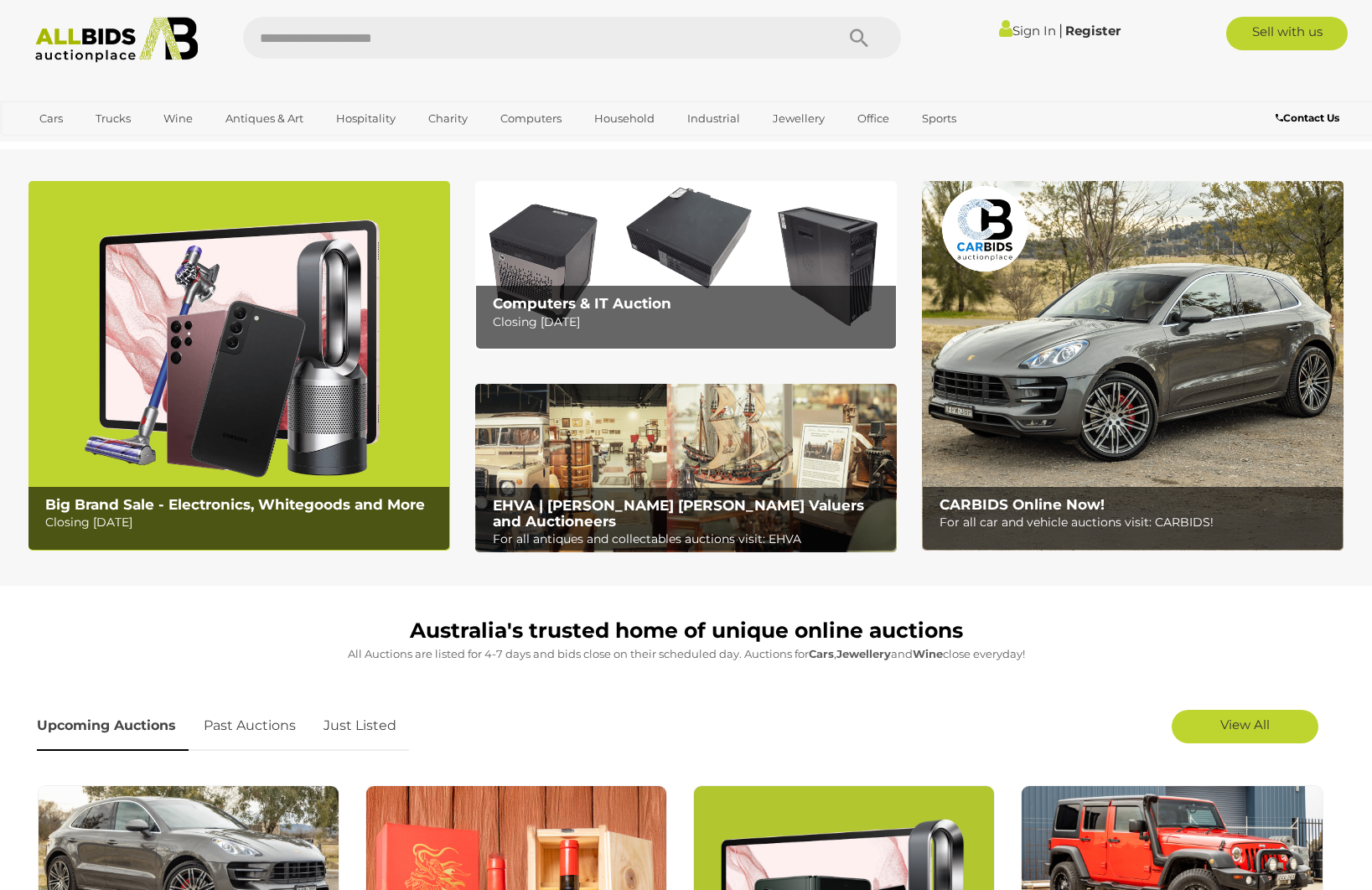
drag, startPoint x: 391, startPoint y: 726, endPoint x: 553, endPoint y: 726, distance: 162.0
click at [391, 726] on link "Just Listed" at bounding box center [360, 725] width 98 height 49
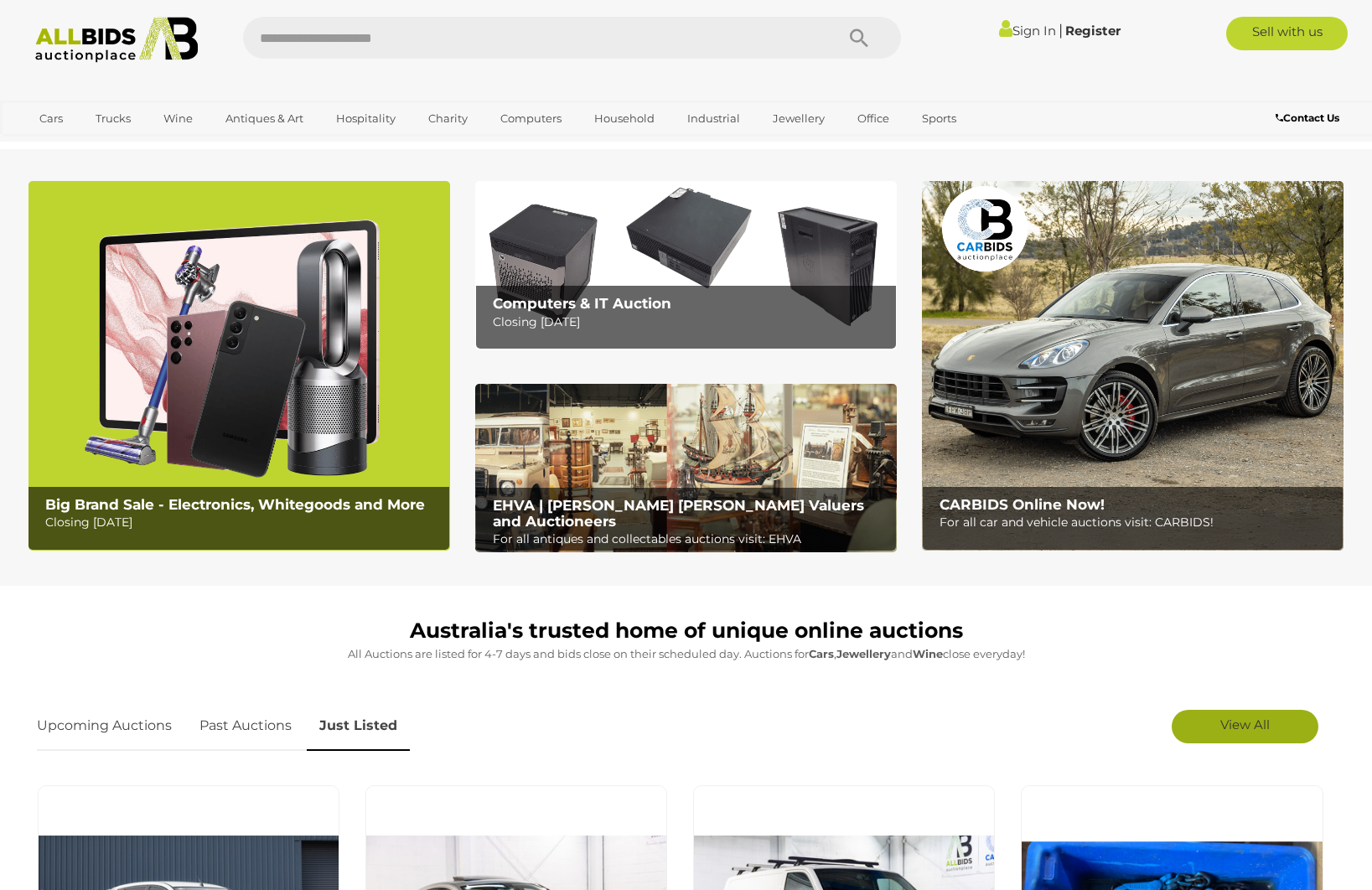
click at [1186, 720] on link "View All" at bounding box center [1245, 726] width 147 height 33
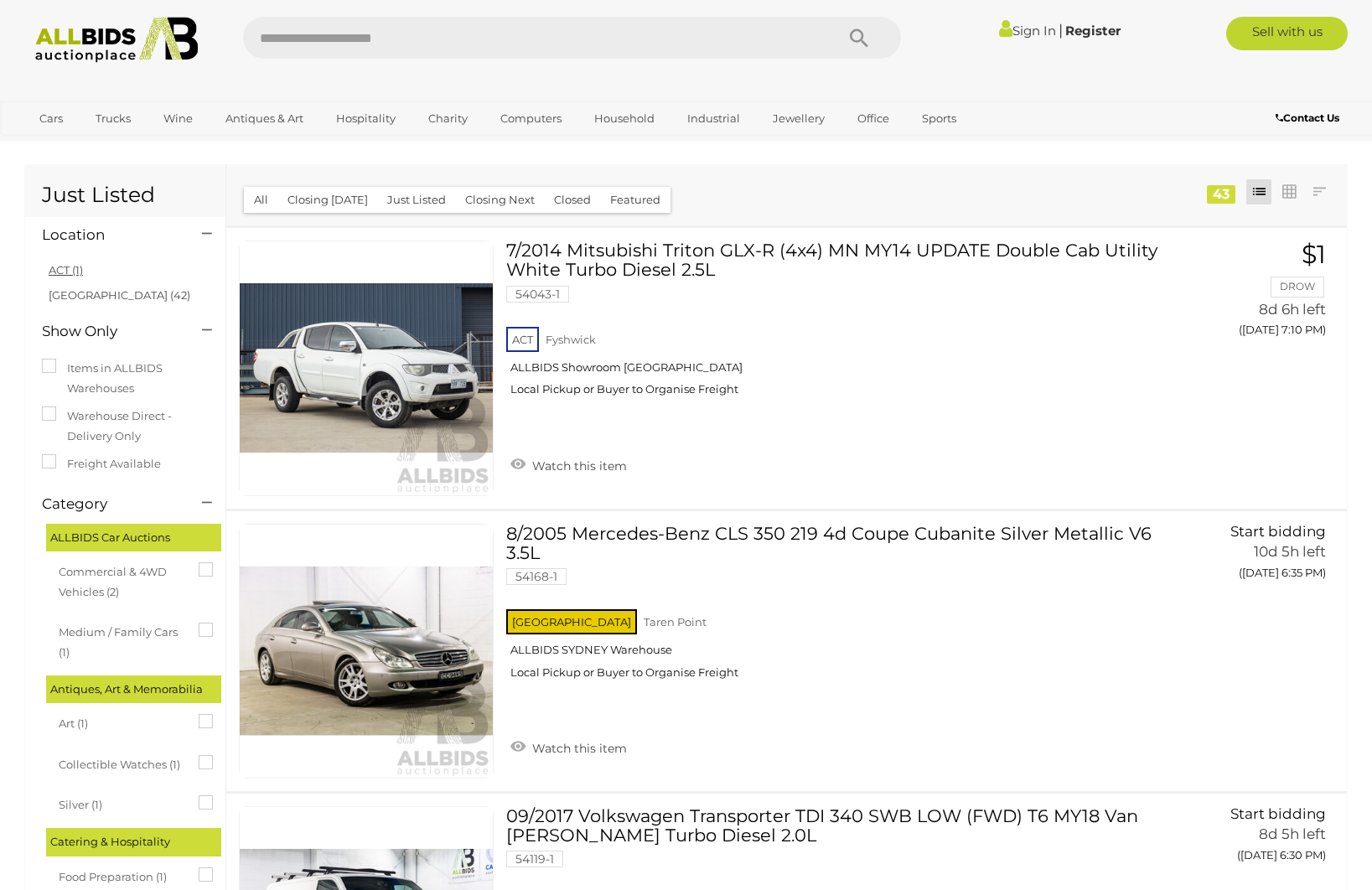
click at [76, 267] on link "ACT (1)" at bounding box center [66, 270] width 34 height 13
